Goal: Transaction & Acquisition: Book appointment/travel/reservation

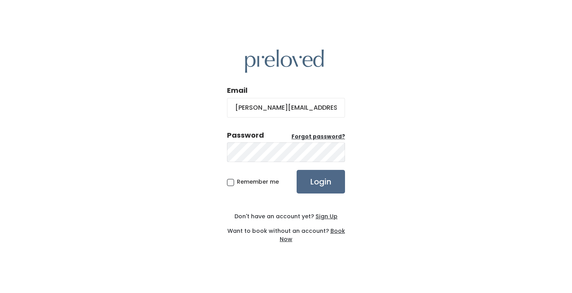
type input "[PERSON_NAME][EMAIL_ADDRESS][DOMAIN_NAME]"
click at [296, 170] on input "Login" at bounding box center [320, 182] width 48 height 24
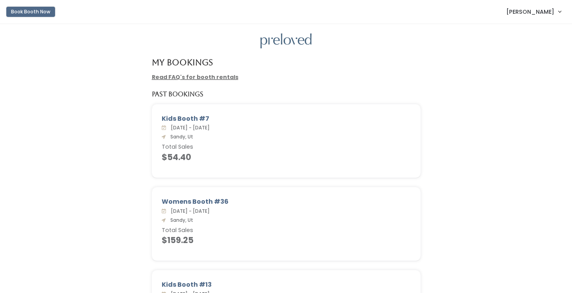
click at [36, 15] on button "Book Booth Now" at bounding box center [30, 12] width 49 height 10
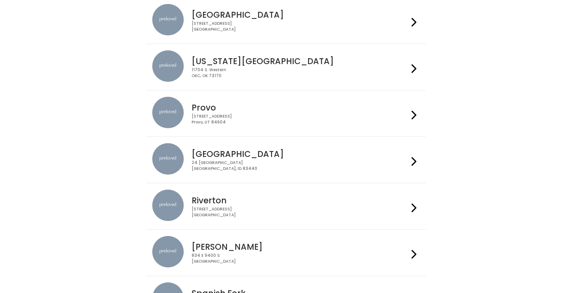
scroll to position [246, 0]
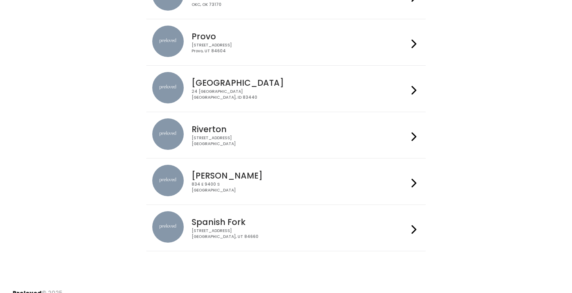
click at [186, 181] on div "Sandy 834 E 9400 S Sandy, UT 84049" at bounding box center [285, 181] width 267 height 33
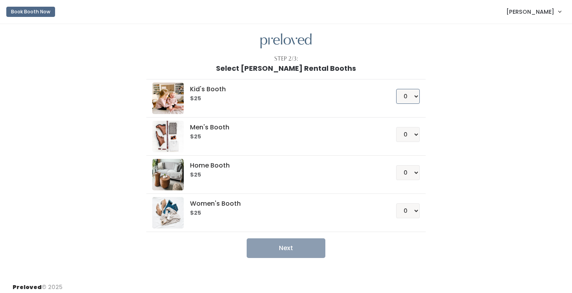
click at [411, 97] on select "0 1 2 3 4" at bounding box center [408, 96] width 24 height 15
select select "1"
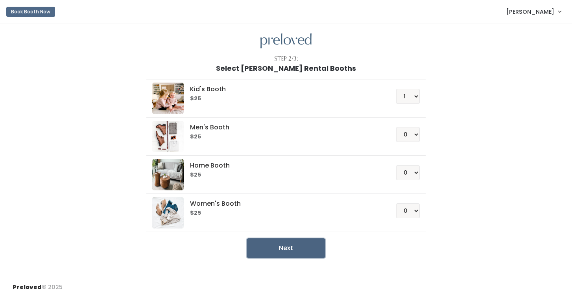
click at [315, 243] on button "Next" at bounding box center [285, 248] width 79 height 20
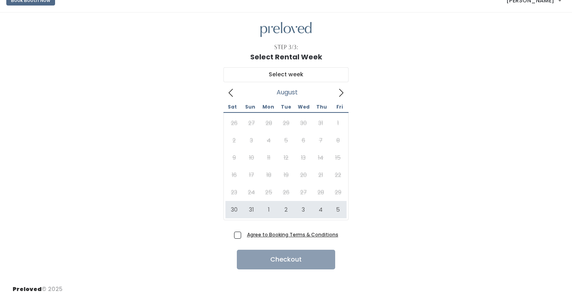
scroll to position [13, 0]
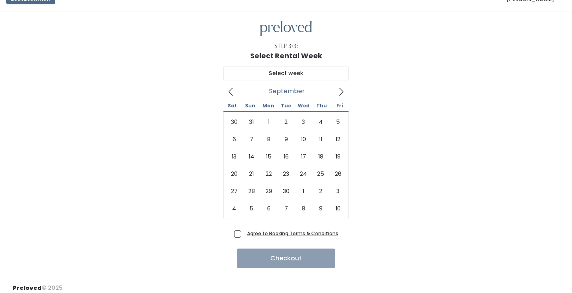
click at [343, 91] on icon at bounding box center [340, 91] width 9 height 9
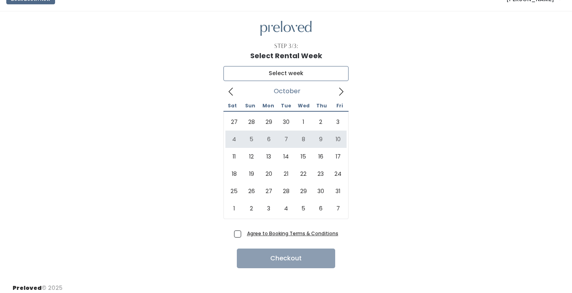
type input "[DATE] to [DATE]"
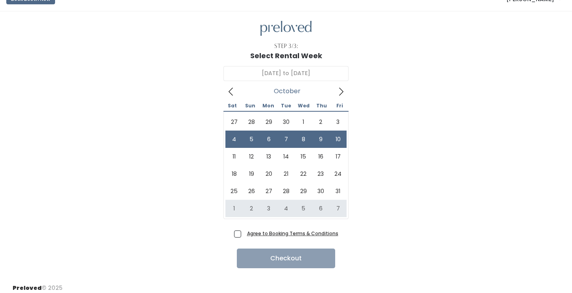
click at [244, 233] on span "Agree to Booking Terms & Conditions" at bounding box center [291, 233] width 94 height 8
click at [244, 233] on input "Agree to Booking Terms & Conditions" at bounding box center [246, 231] width 5 height 5
checkbox input "true"
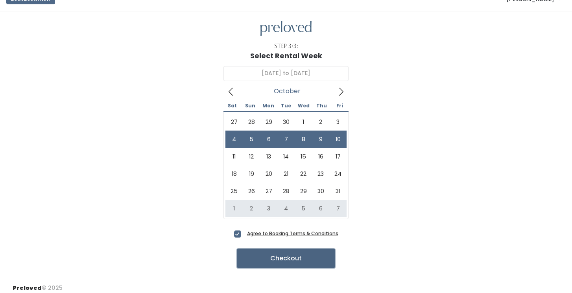
click at [284, 263] on button "Checkout" at bounding box center [286, 258] width 98 height 20
